Goal: Task Accomplishment & Management: Complete application form

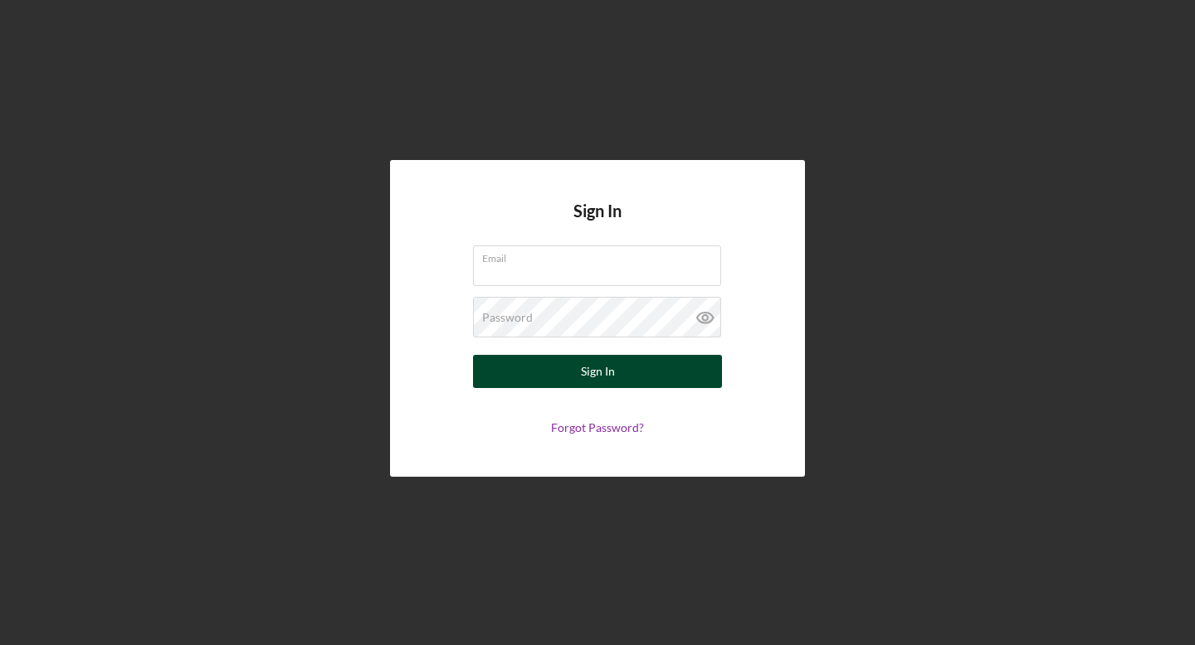
type input "[EMAIL_ADDRESS][DOMAIN_NAME]"
click at [599, 372] on div "Sign In" at bounding box center [598, 371] width 34 height 33
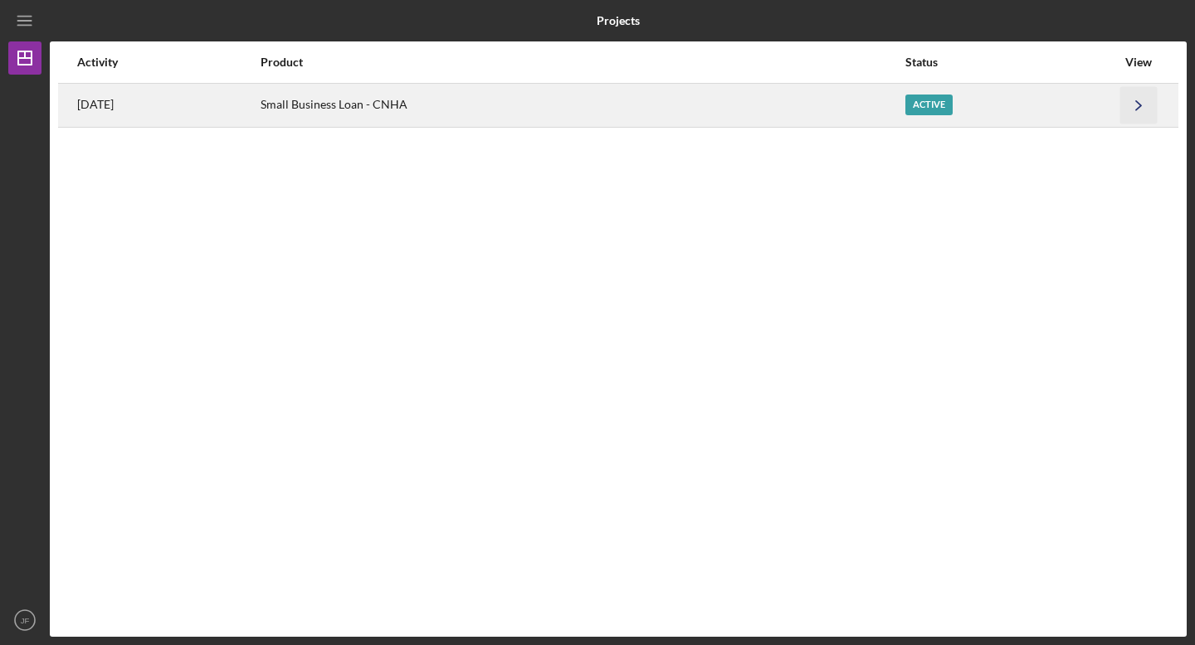
click at [1134, 105] on icon "Icon/Navigate" at bounding box center [1138, 104] width 37 height 37
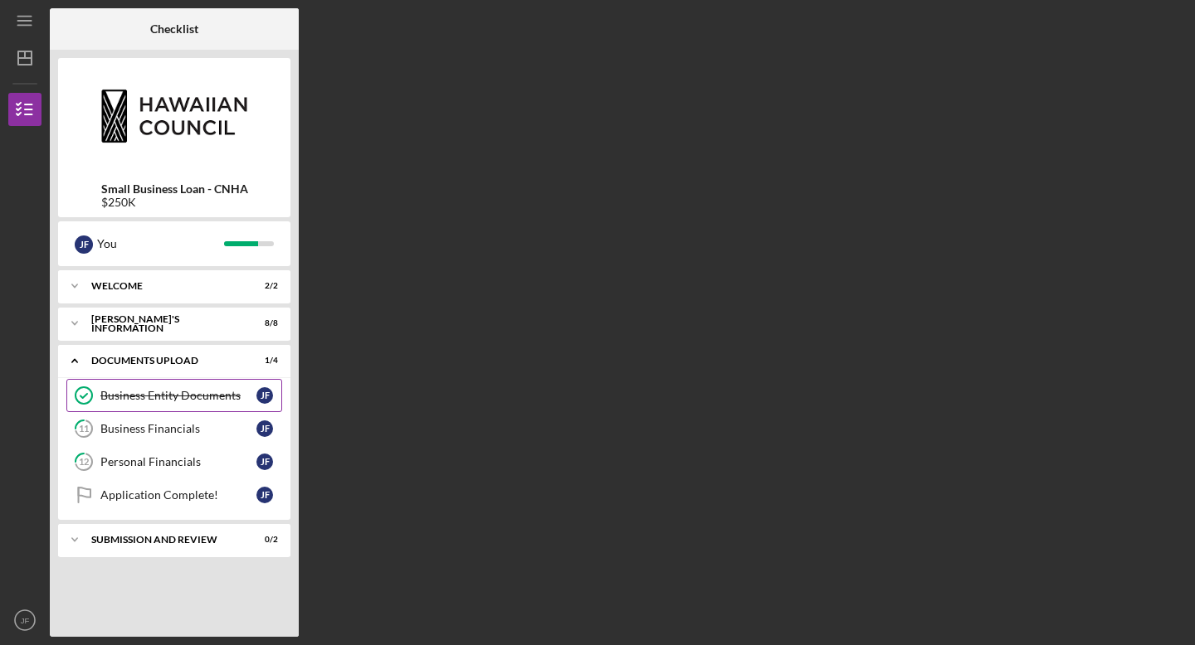
click at [194, 397] on div "Business Entity Documents" at bounding box center [178, 395] width 156 height 13
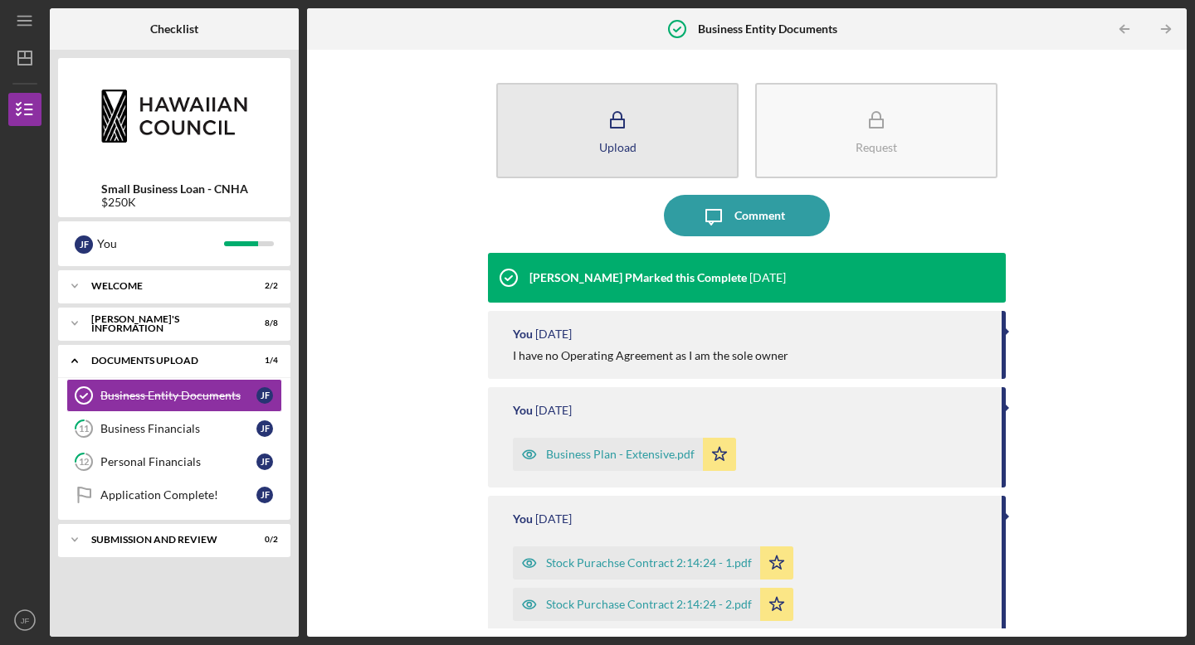
click at [657, 138] on button "Upload" at bounding box center [617, 130] width 242 height 95
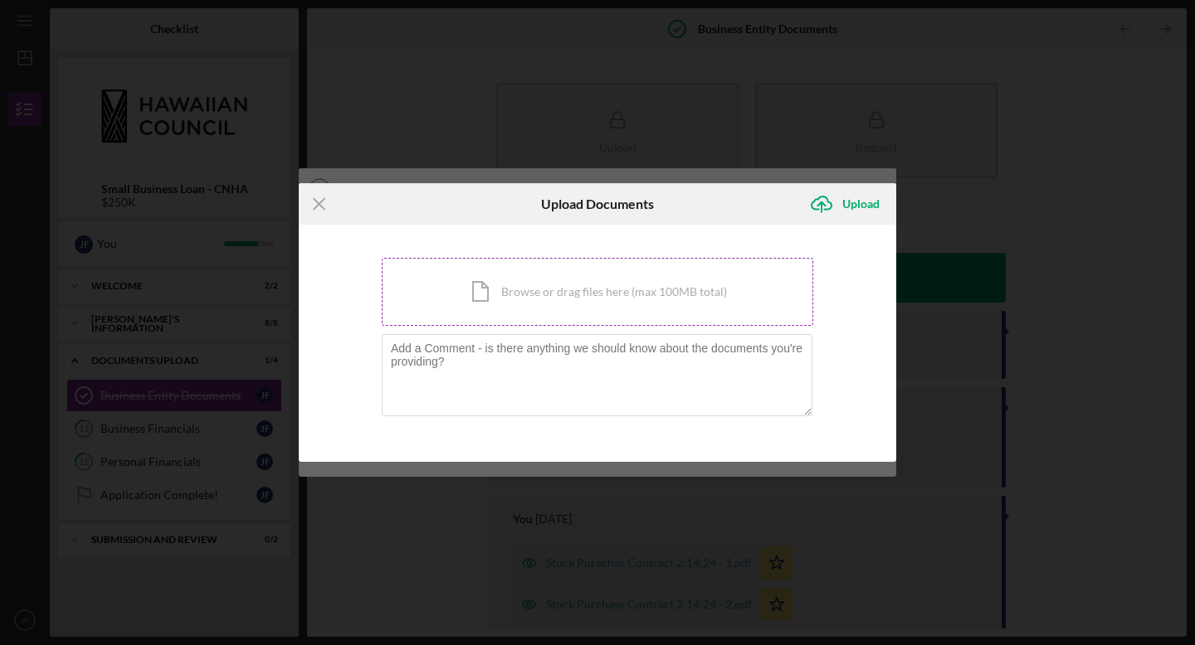
click at [528, 290] on div "Icon/Document Browse or drag files here (max 100MB total) Tap to choose files o…" at bounding box center [597, 292] width 431 height 68
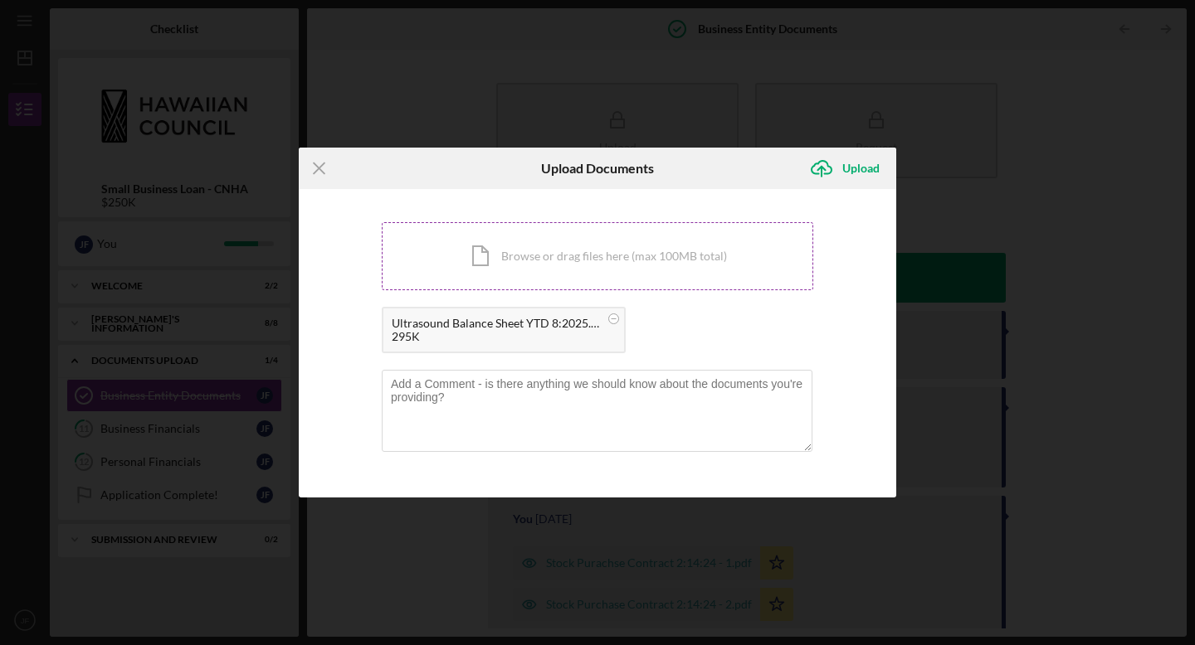
click at [553, 268] on div "Icon/Document Browse or drag files here (max 100MB total) Tap to choose files o…" at bounding box center [597, 256] width 431 height 68
click at [559, 399] on textarea at bounding box center [597, 410] width 431 height 81
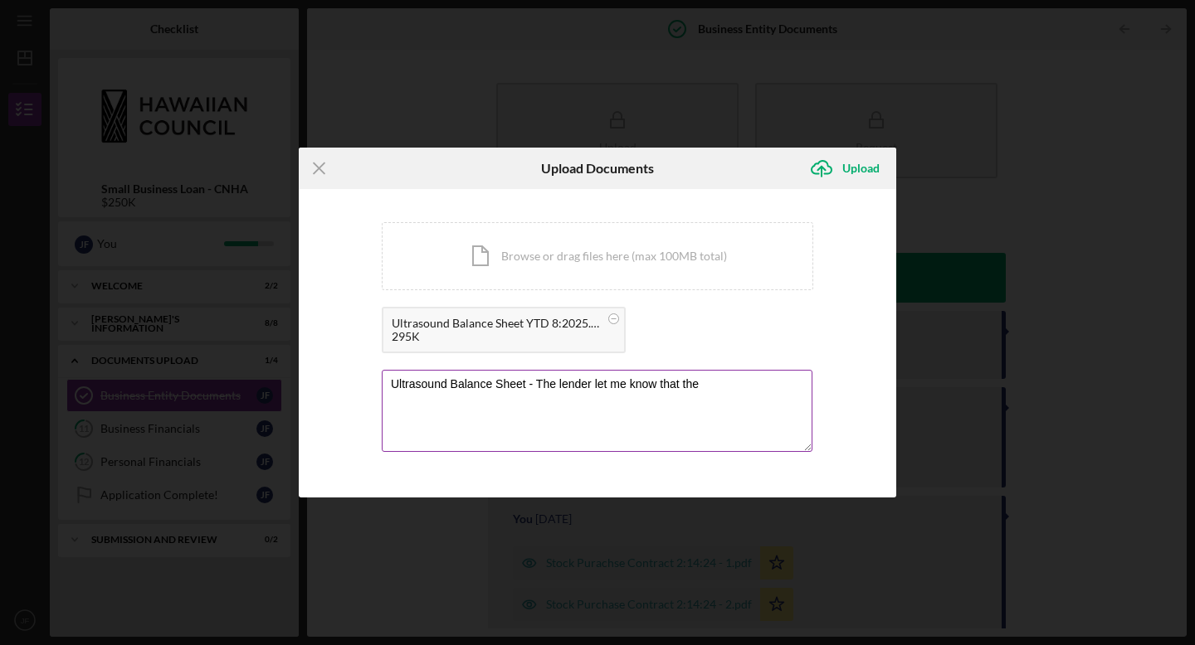
paste textarea "Current Balance is listed as “Uninvoiced Rent” on the Document."
type textarea "Ultrasound Balance Sheet - The lender let me know that the Current Balance is l…"
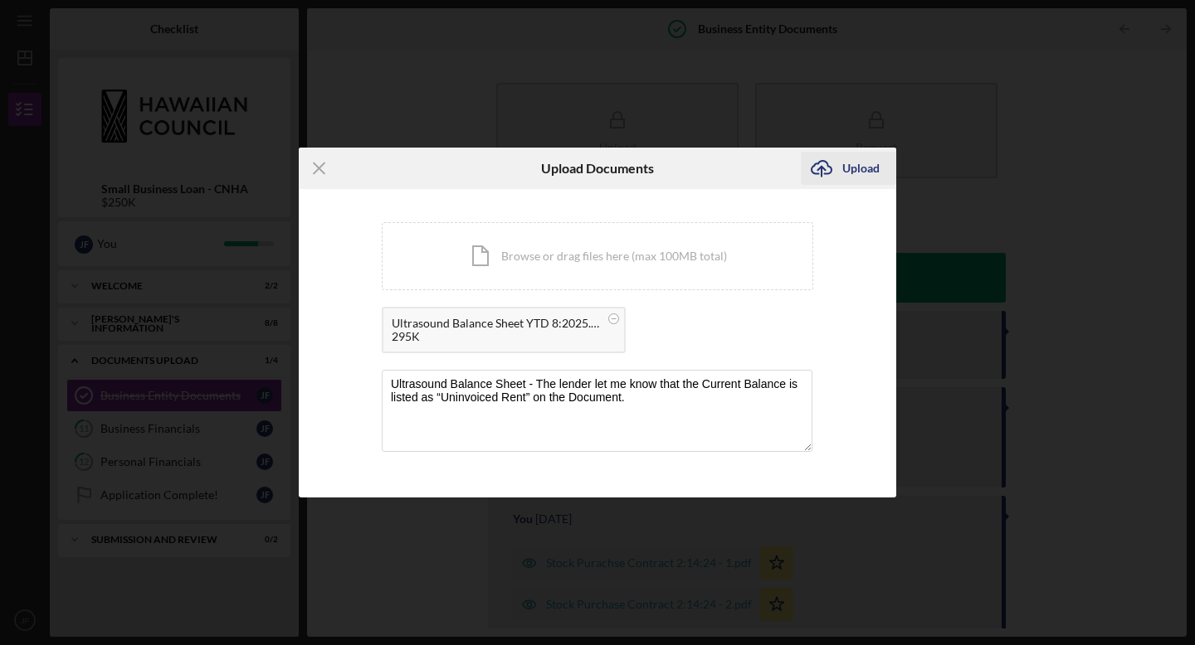
click at [861, 168] on div "Upload" at bounding box center [860, 168] width 37 height 33
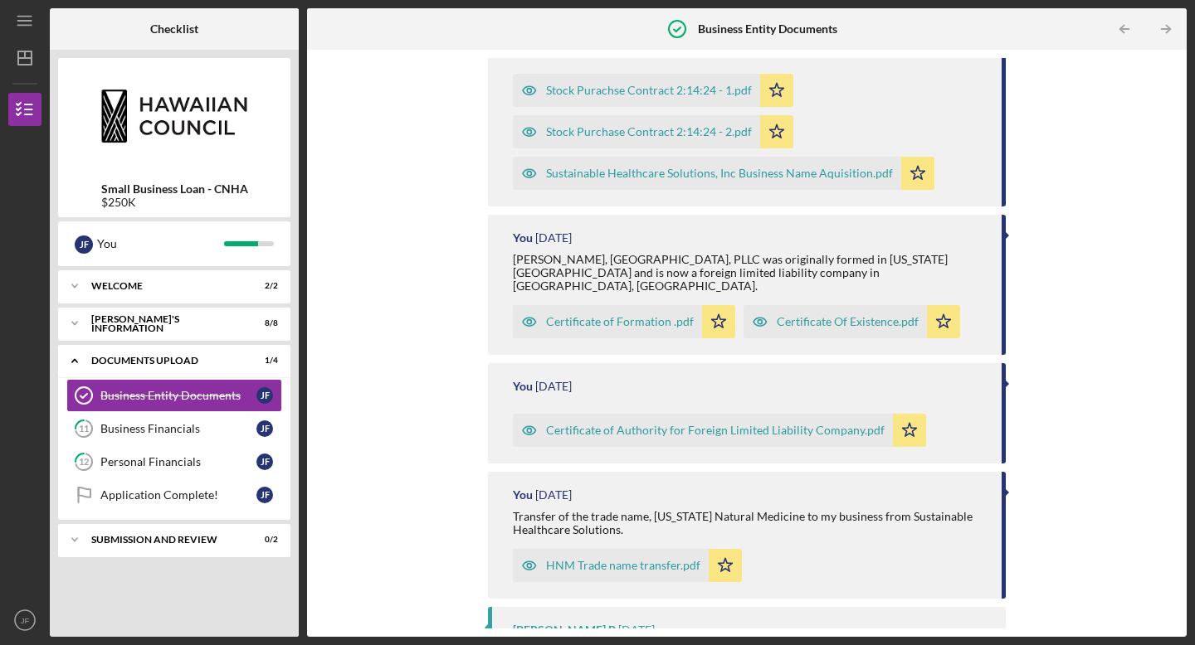
scroll to position [618, 0]
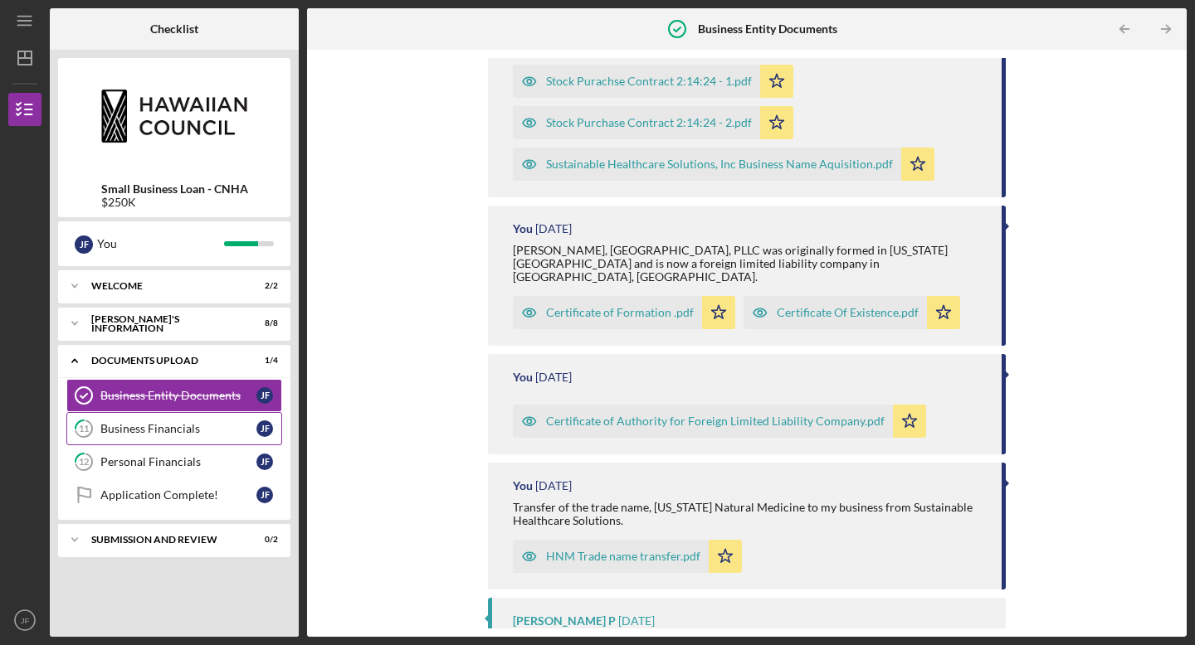
click at [173, 431] on div "Business Financials" at bounding box center [178, 428] width 156 height 13
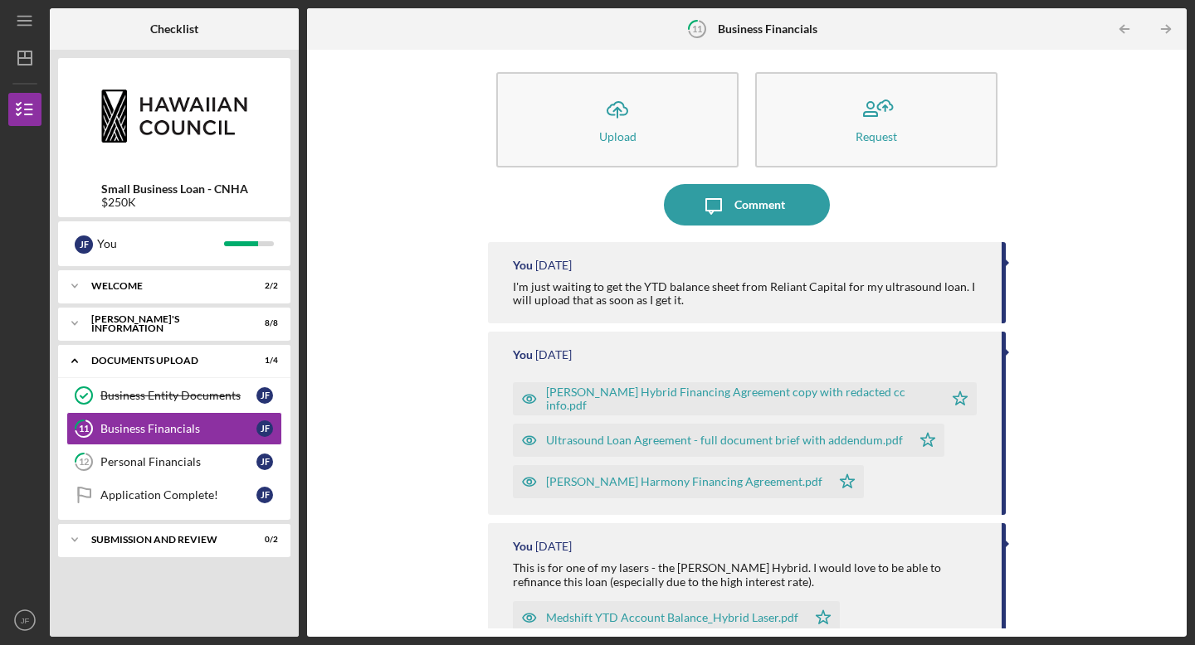
scroll to position [4, 0]
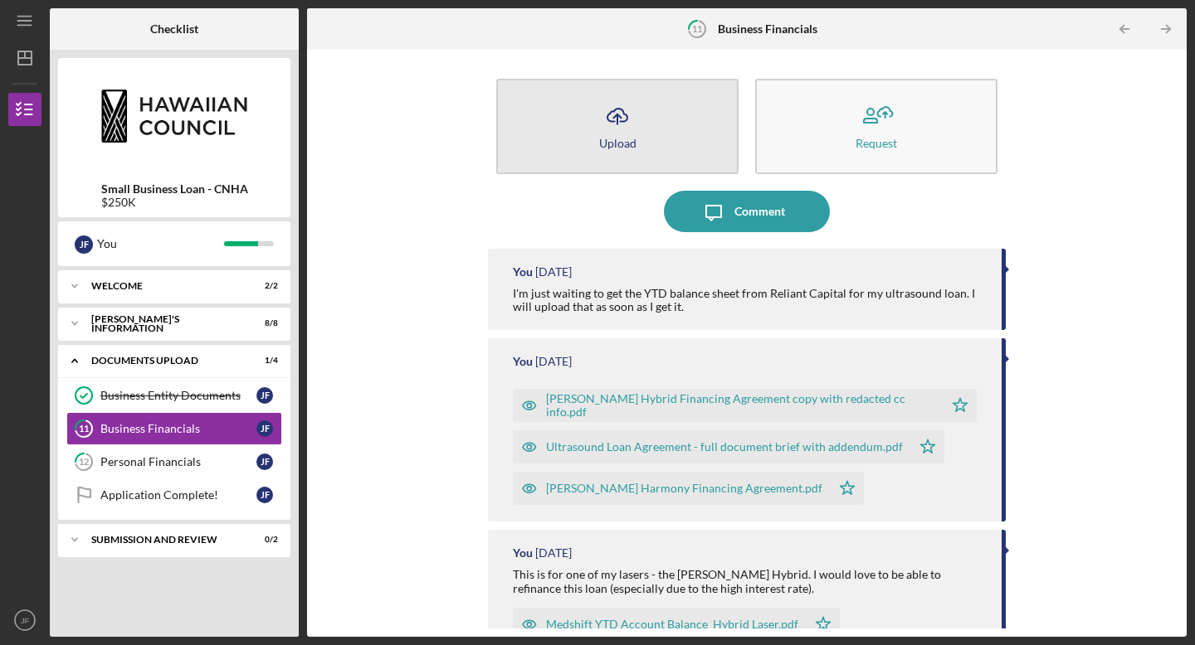
click at [635, 143] on button "Icon/Upload Upload" at bounding box center [617, 126] width 242 height 95
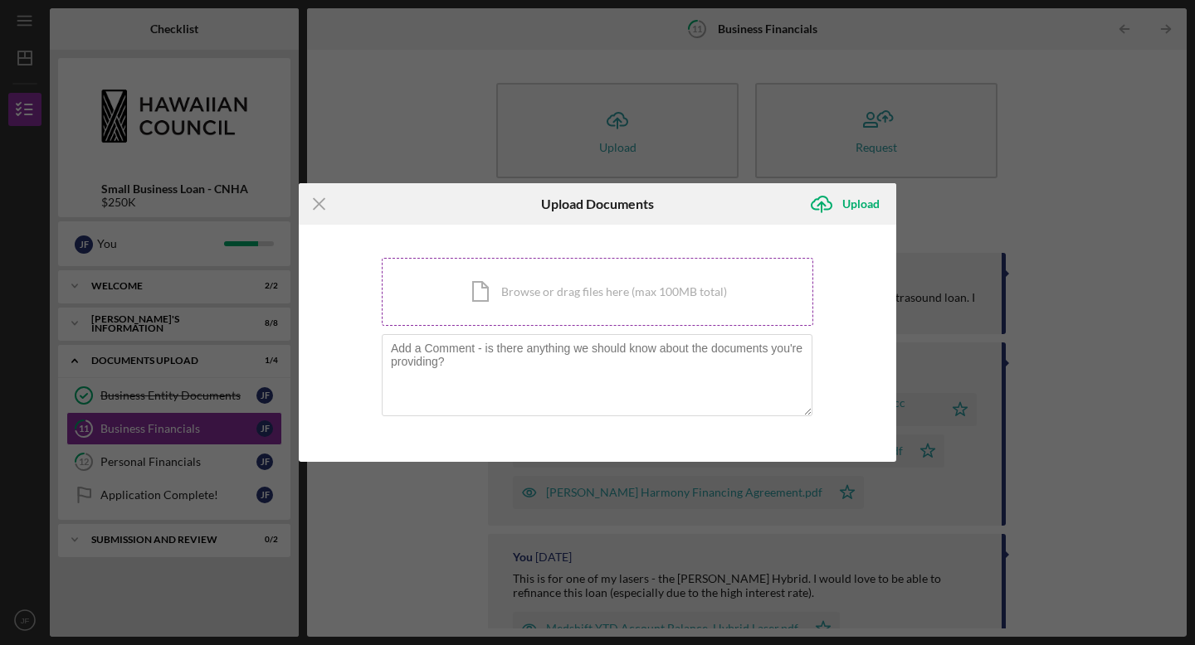
click at [586, 292] on div "Icon/Document Browse or drag files here (max 100MB total) Tap to choose files o…" at bounding box center [597, 292] width 431 height 68
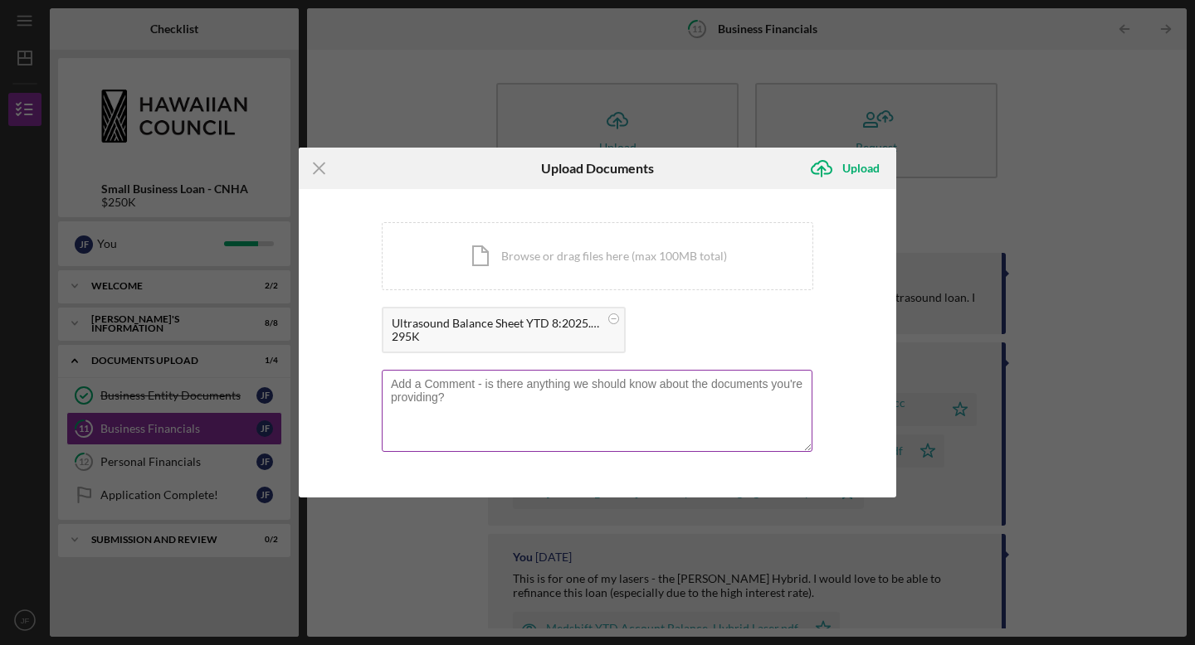
click at [522, 403] on textarea at bounding box center [597, 410] width 431 height 81
click at [436, 385] on textarea "Sorry - I put the other one in the wron" at bounding box center [597, 410] width 431 height 81
click at [806, 383] on textarea "Sorry - I uploaded this twice because I put the other one in the business entit…" at bounding box center [597, 410] width 431 height 81
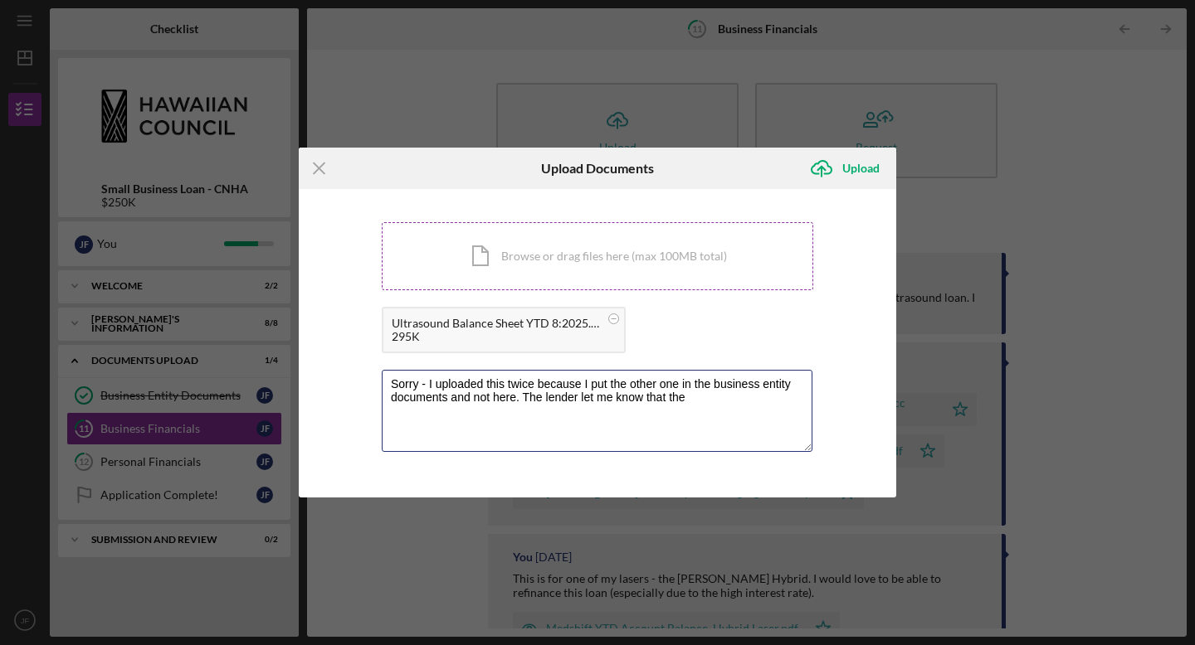
paste textarea "Current Balance is listed as “Uninvoiced Rent” on the Document."
type textarea "Sorry - I uploaded this twice because I put the other one in the business entit…"
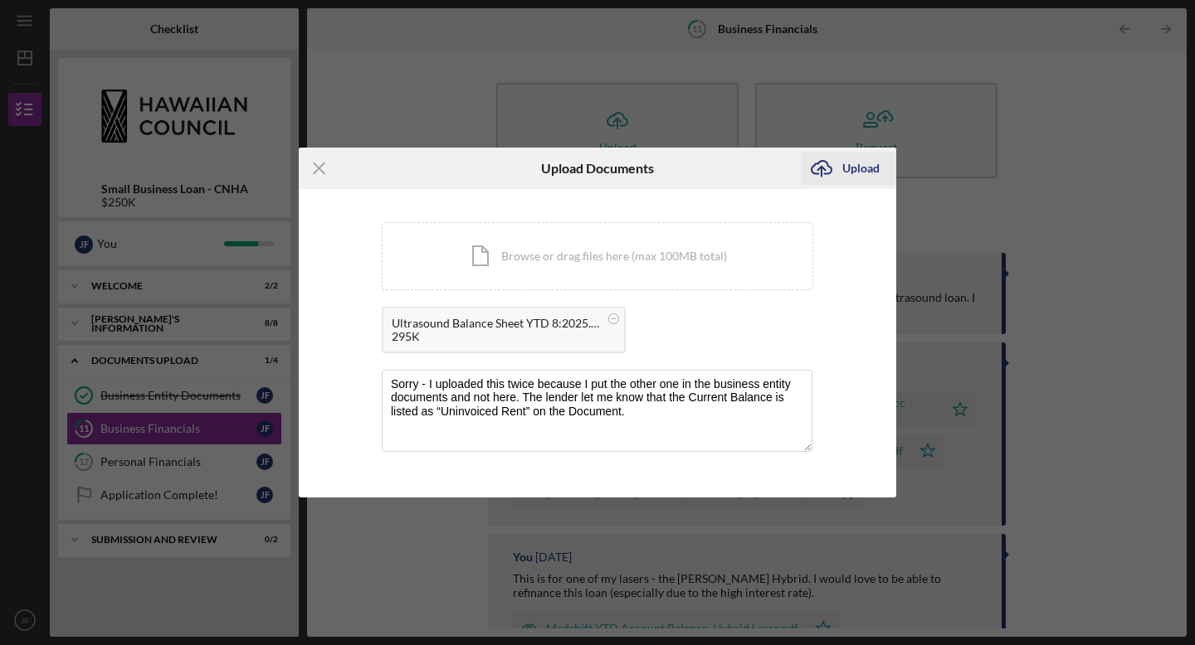
click at [862, 168] on div "Upload" at bounding box center [860, 168] width 37 height 33
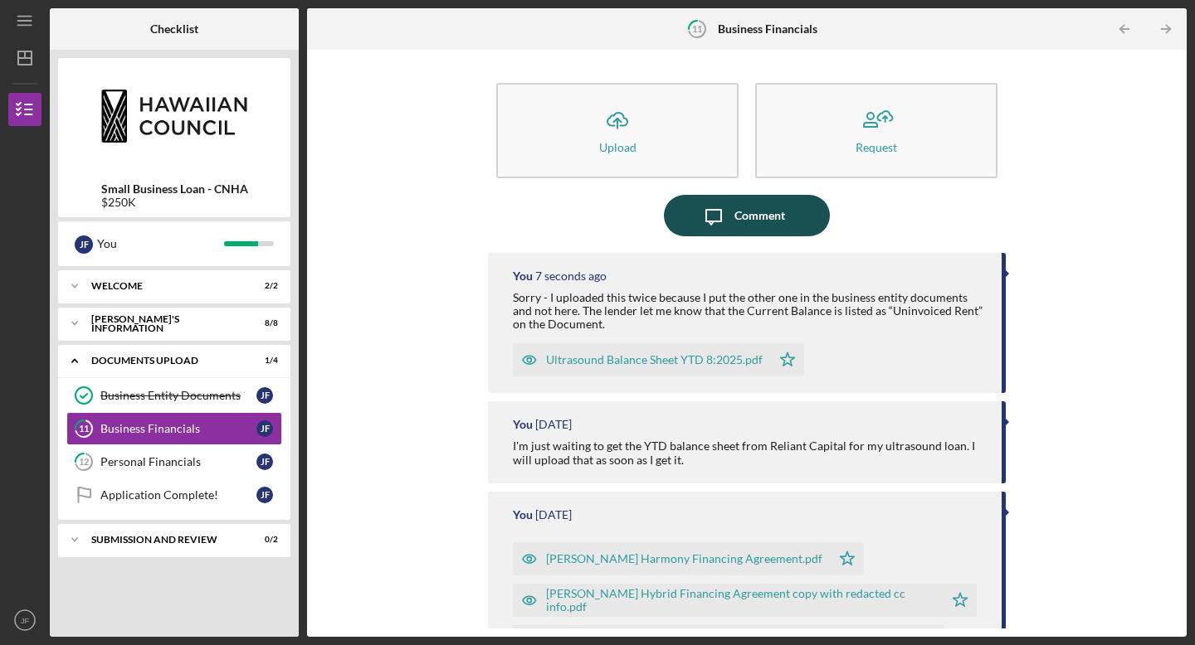
click at [764, 225] on div "Comment" at bounding box center [759, 215] width 51 height 41
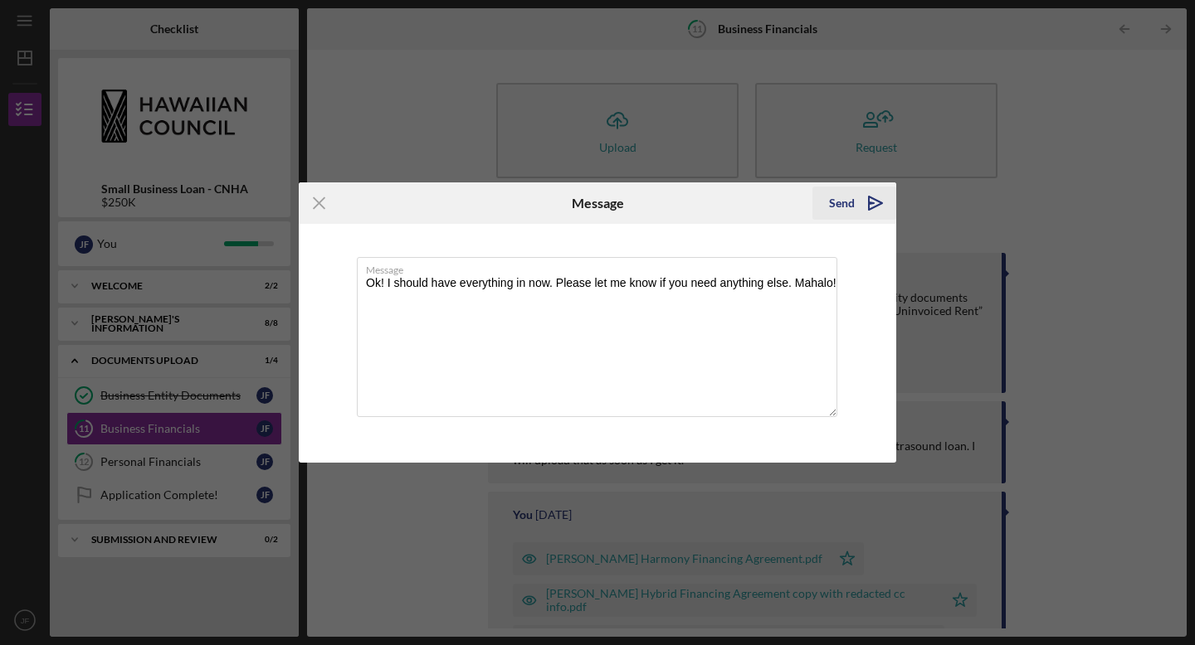
type textarea "Ok! I should have everything in now. Please let me know if you need anything el…"
click at [882, 197] on icon "Icon/icon-invite-send" at bounding box center [874, 203] width 41 height 41
